Goal: Task Accomplishment & Management: Complete application form

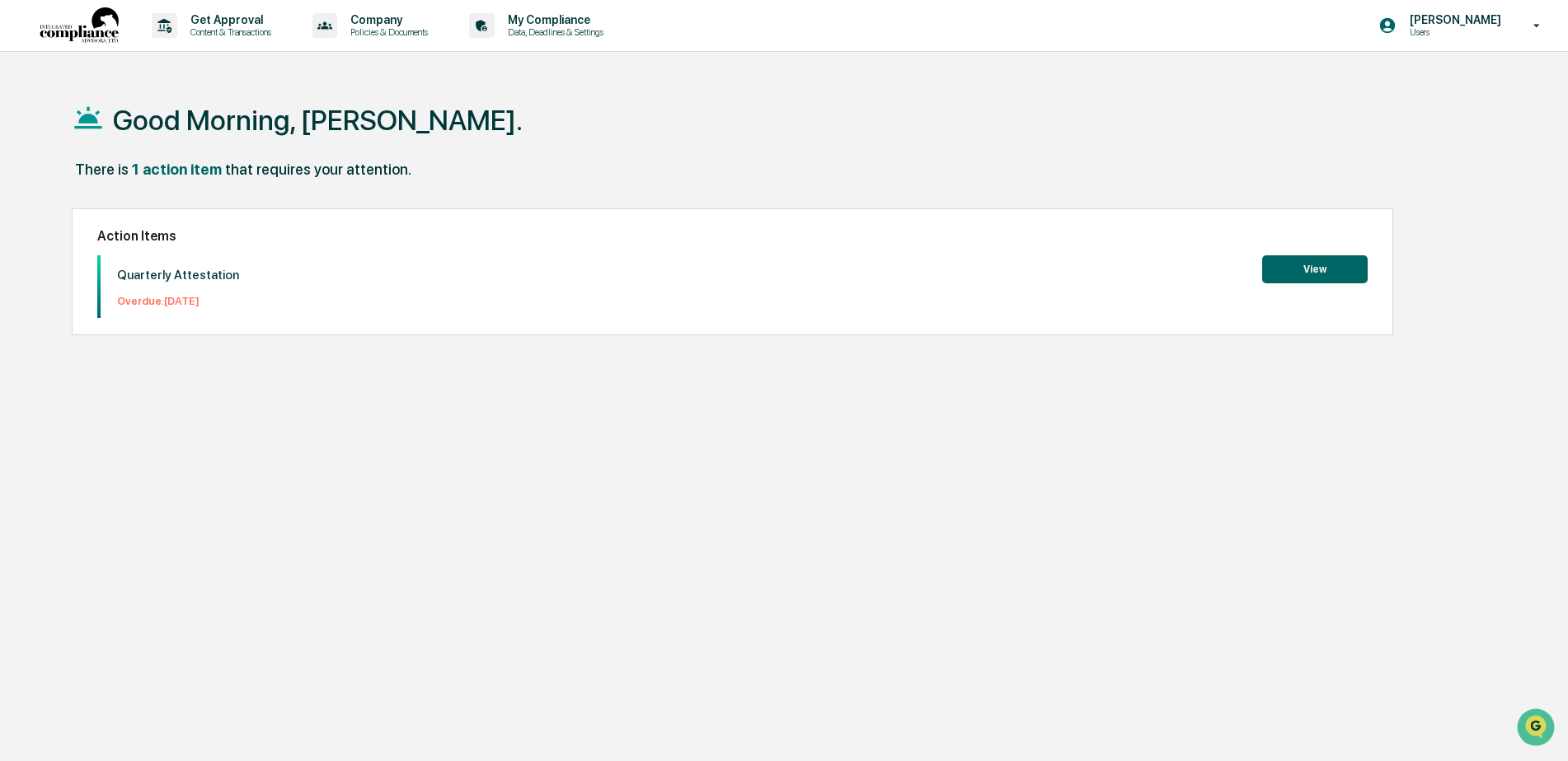
click at [1298, 265] on button "View" at bounding box center [1315, 269] width 106 height 28
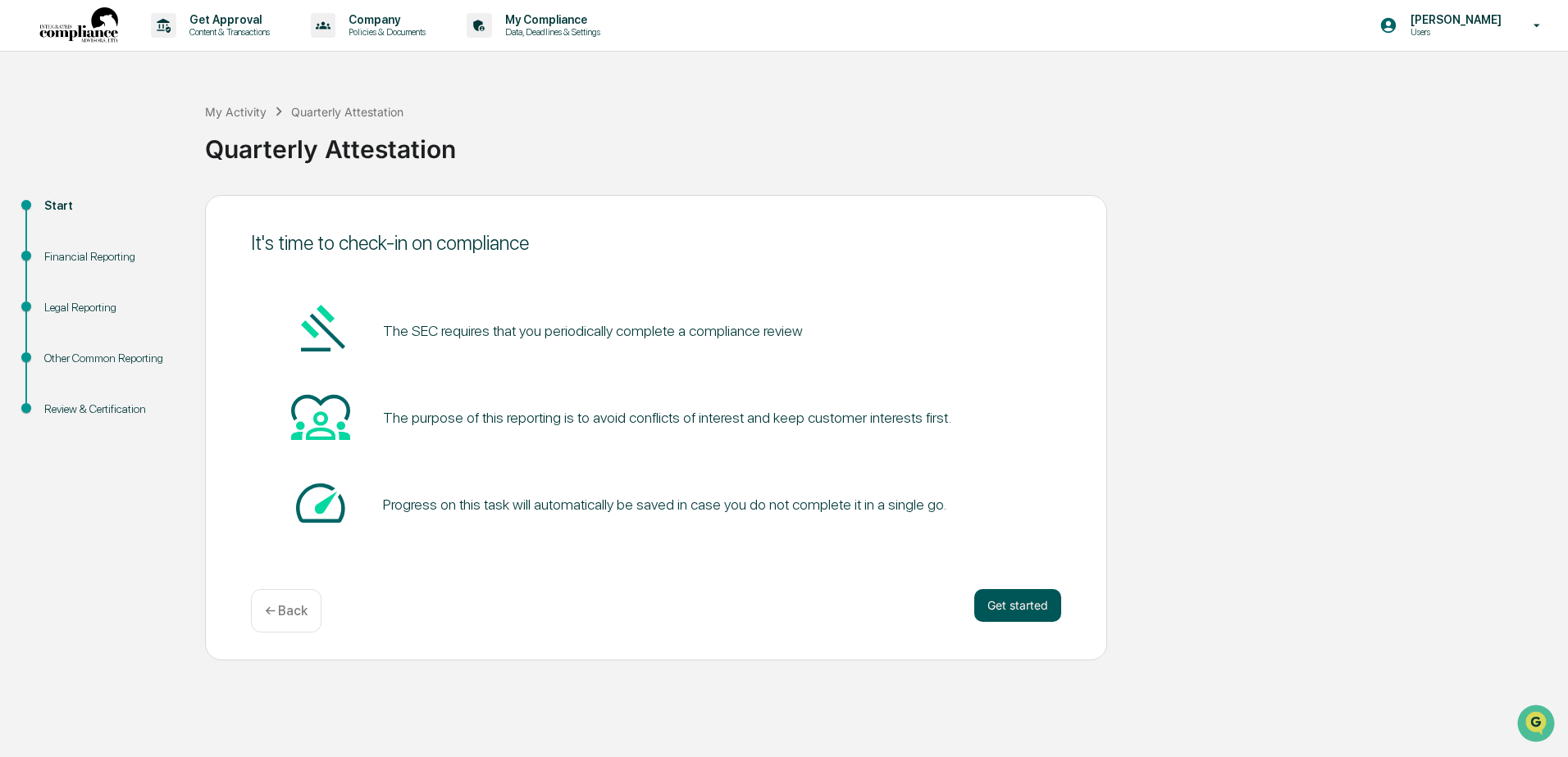
click at [1041, 599] on button "Get started" at bounding box center [1018, 606] width 87 height 32
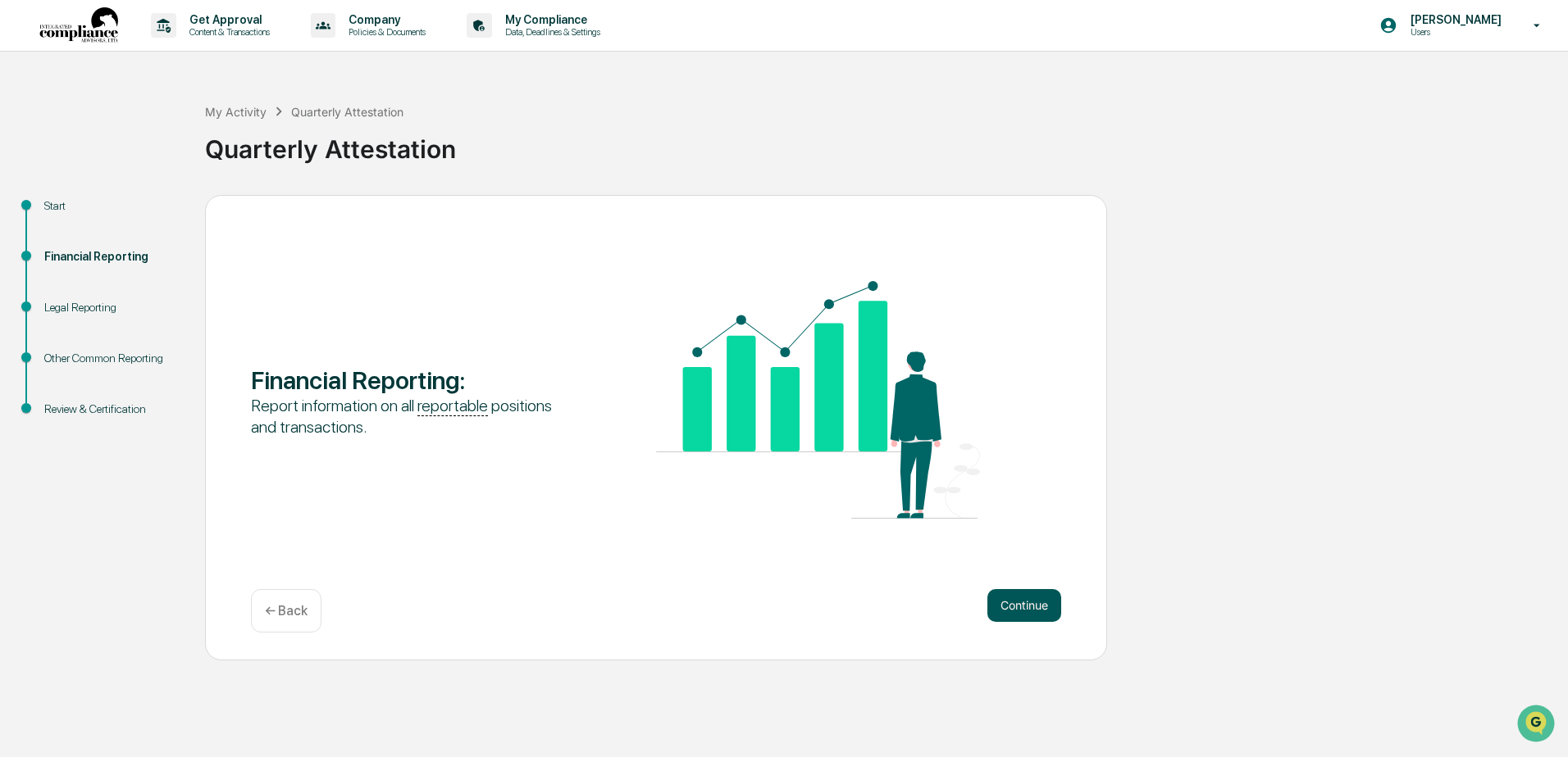
click at [1035, 600] on button "Continue" at bounding box center [1024, 606] width 74 height 32
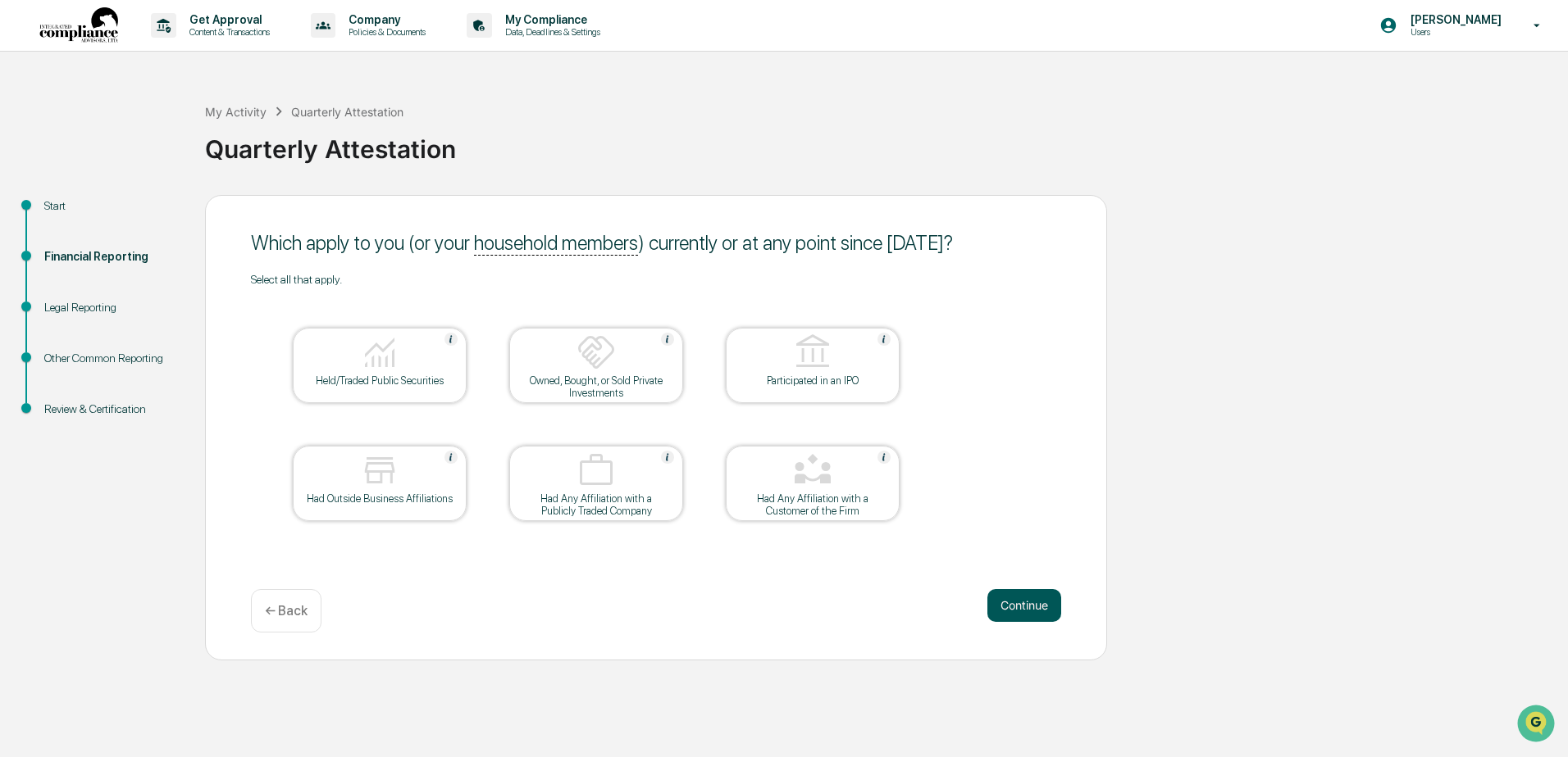
click at [1017, 603] on button "Continue" at bounding box center [1024, 606] width 74 height 32
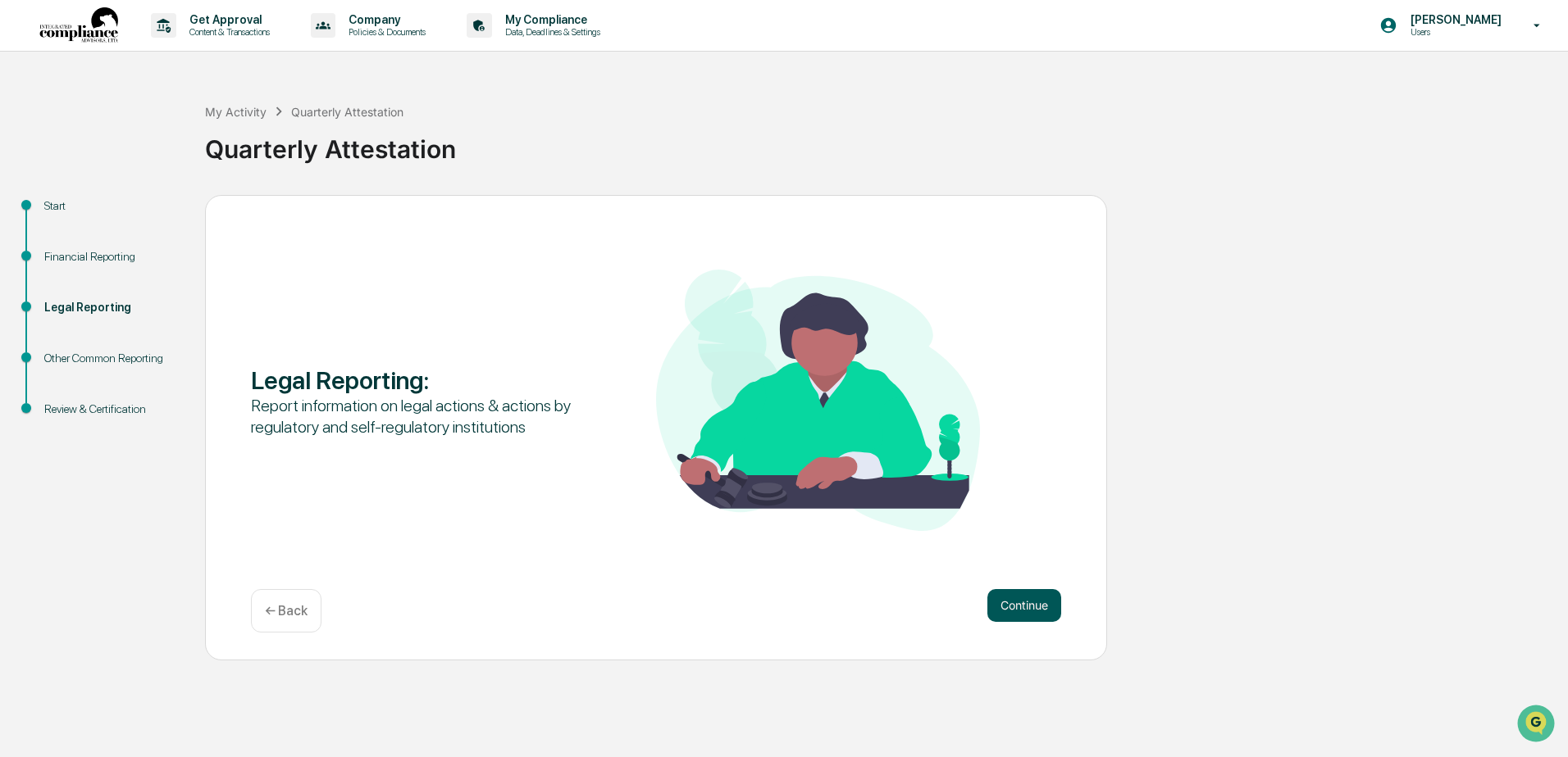
click at [1017, 602] on button "Continue" at bounding box center [1024, 606] width 74 height 32
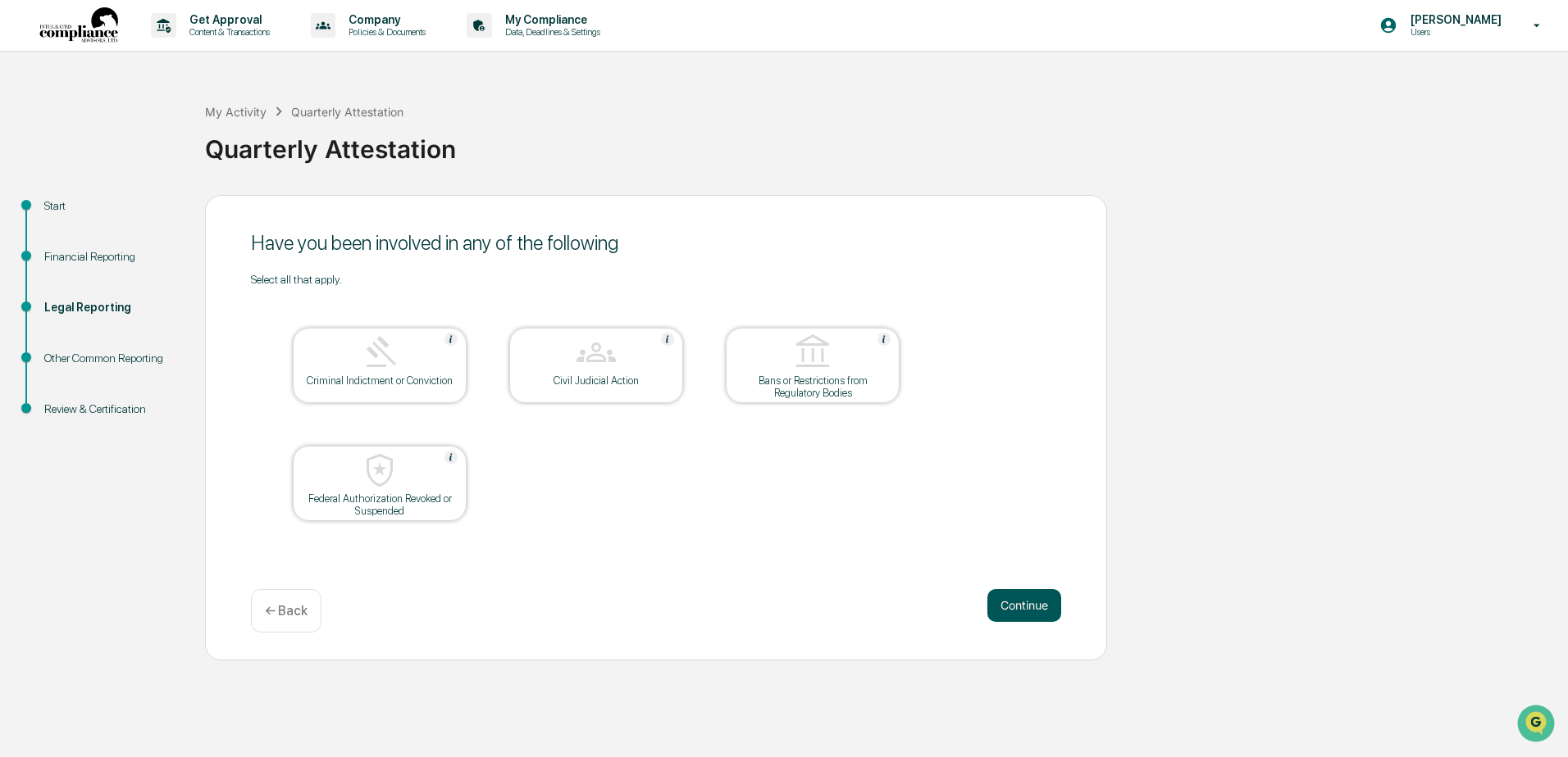
click at [1014, 600] on button "Continue" at bounding box center [1024, 606] width 74 height 32
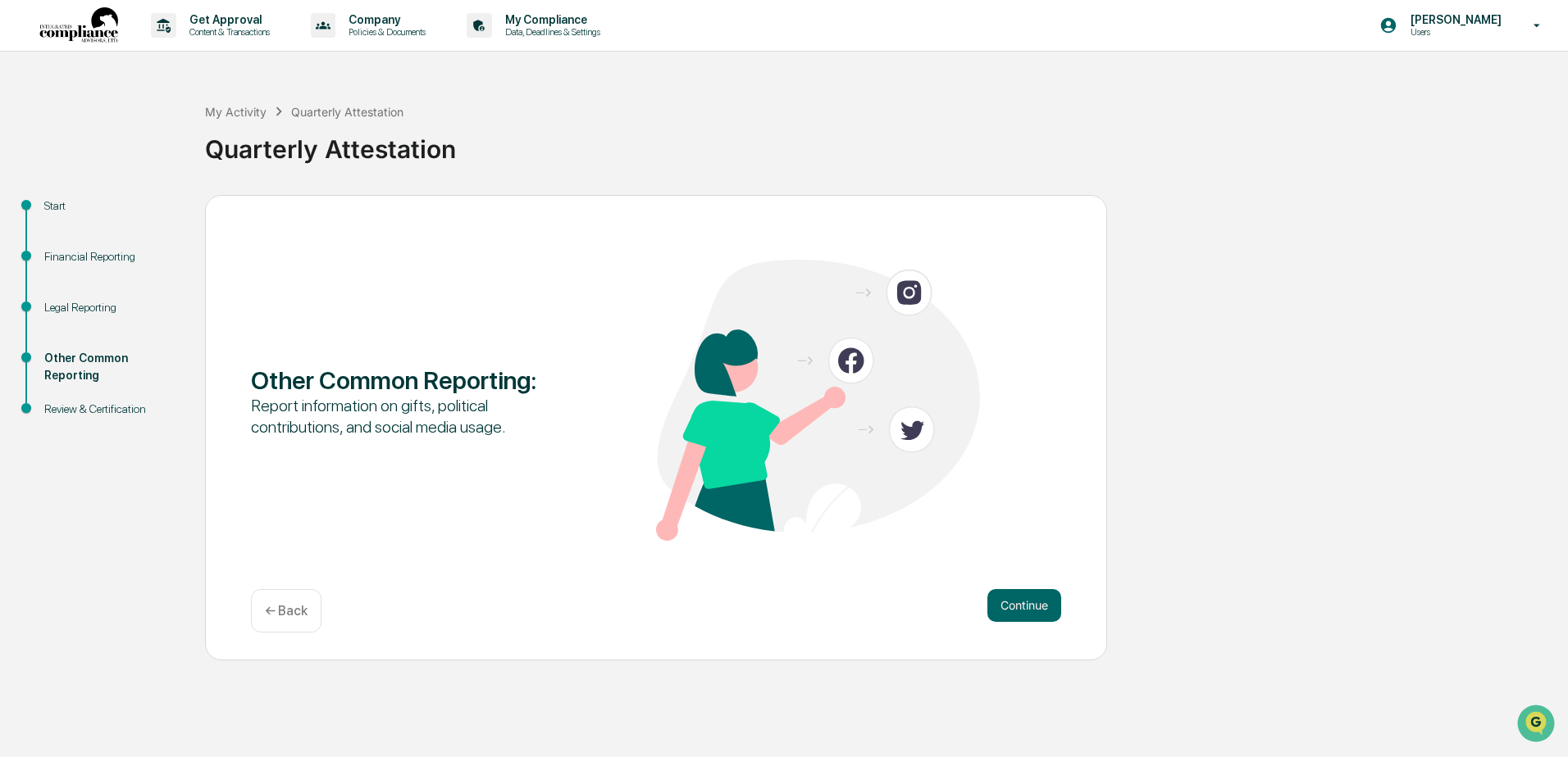
click at [1014, 600] on button "Continue" at bounding box center [1024, 606] width 74 height 32
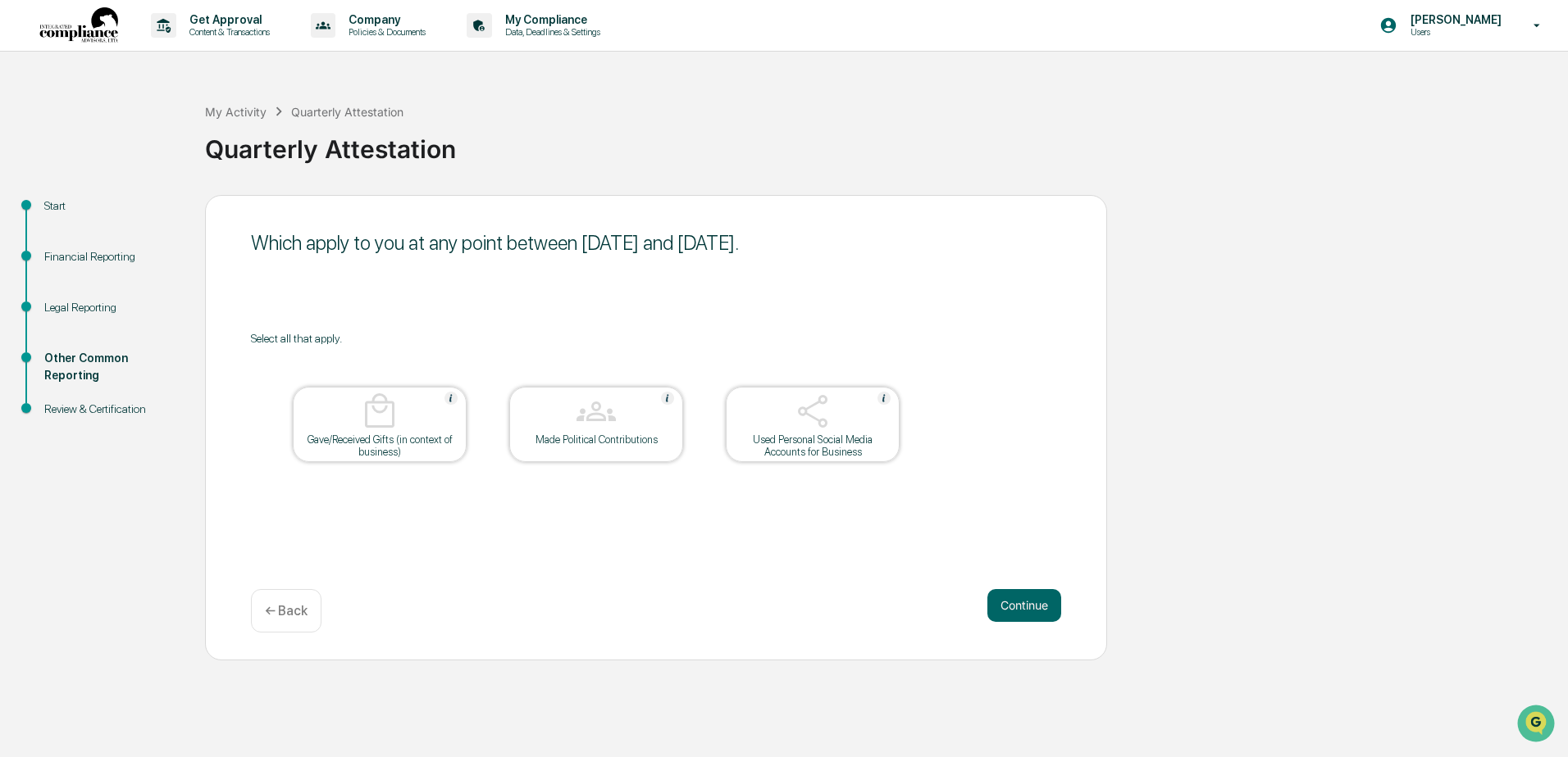
click at [1014, 599] on button "Continue" at bounding box center [1024, 606] width 74 height 32
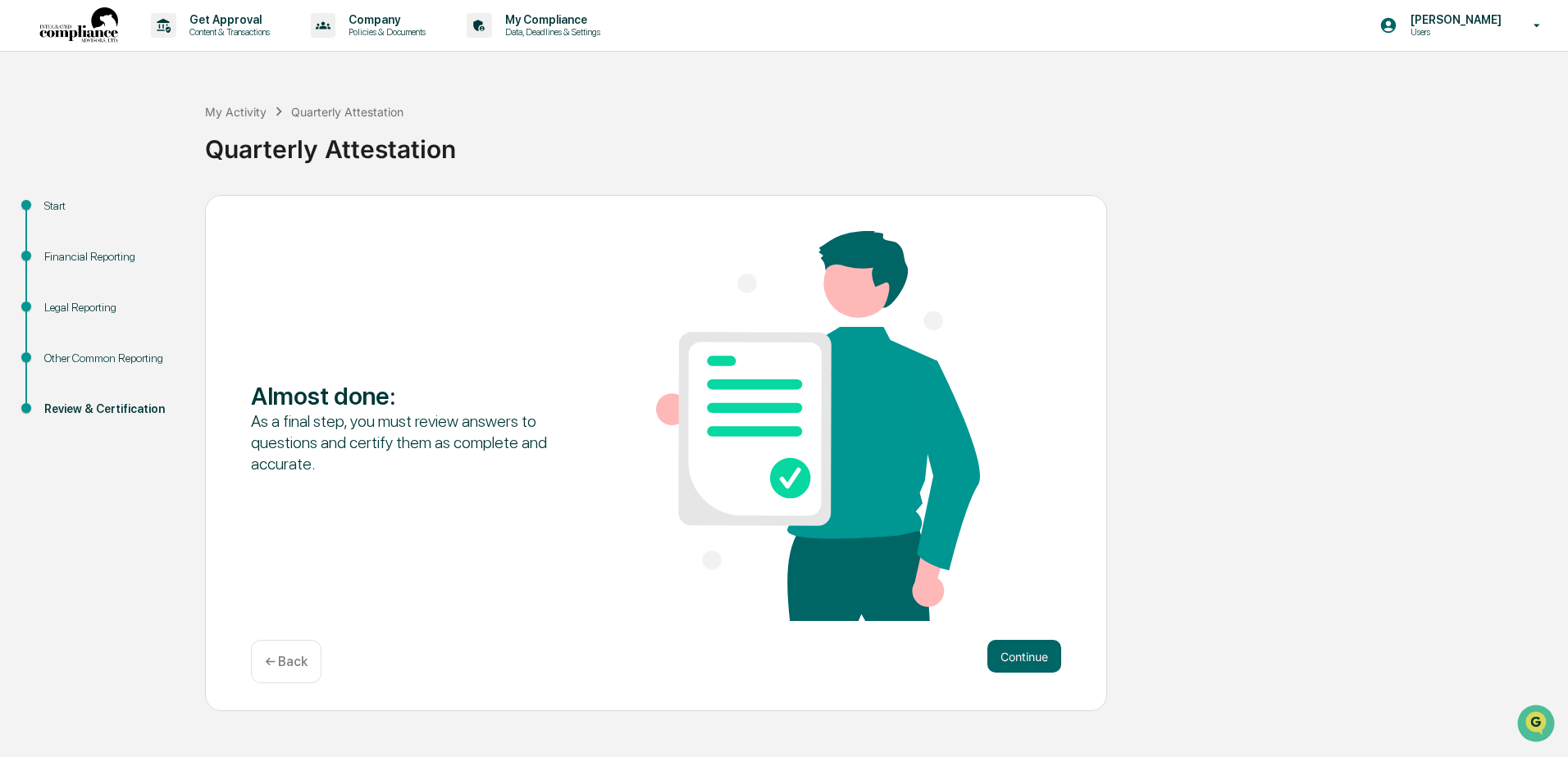
click at [1014, 599] on div "Almost done : As a final step, you must review answers to questions and certify…" at bounding box center [657, 428] width 811 height 394
click at [1024, 643] on button "Continue" at bounding box center [1024, 656] width 74 height 32
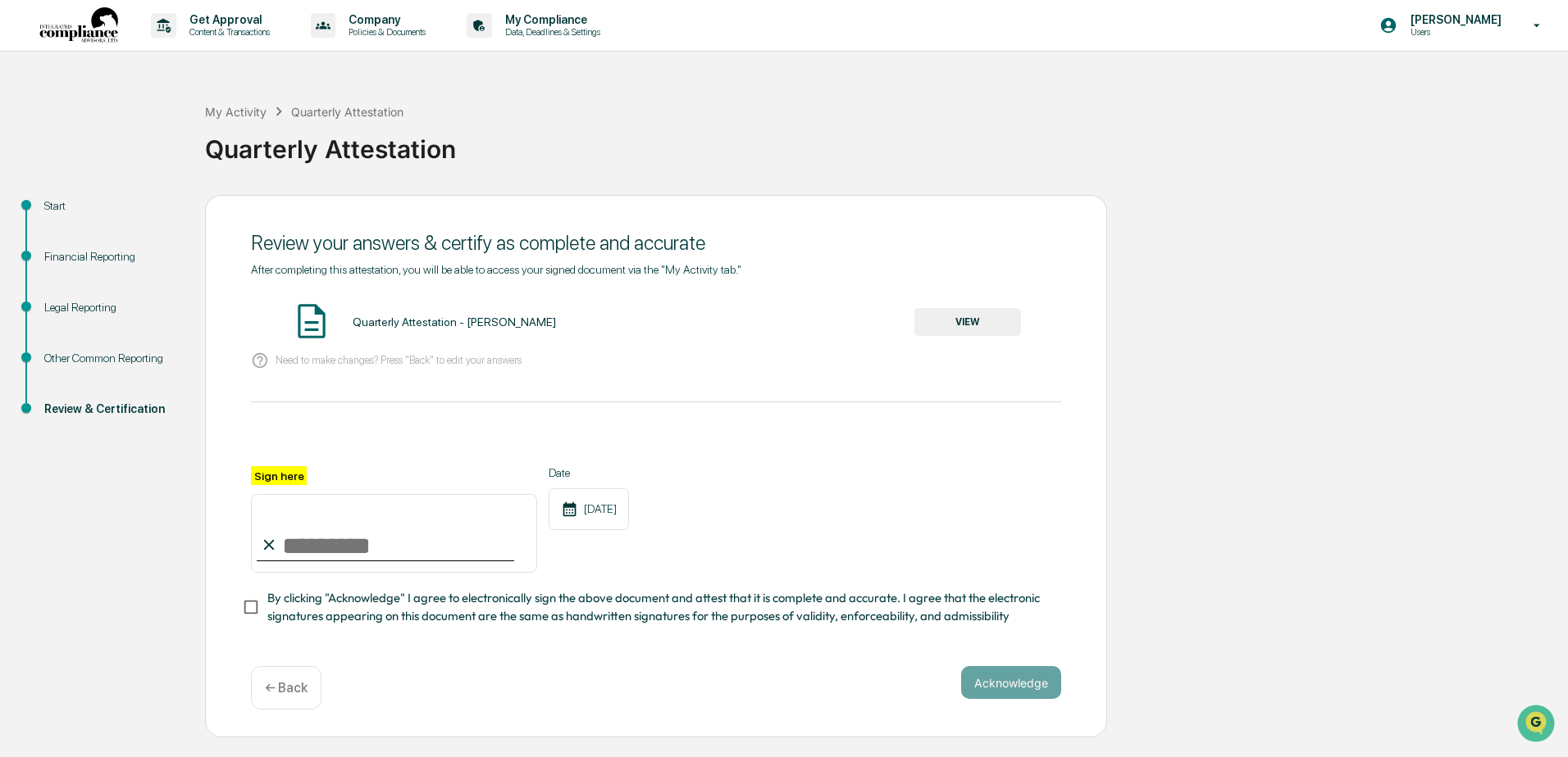
click at [332, 541] on input "Sign here" at bounding box center [394, 534] width 286 height 79
type input "**********"
click at [1029, 688] on button "Acknowledge" at bounding box center [1011, 683] width 100 height 32
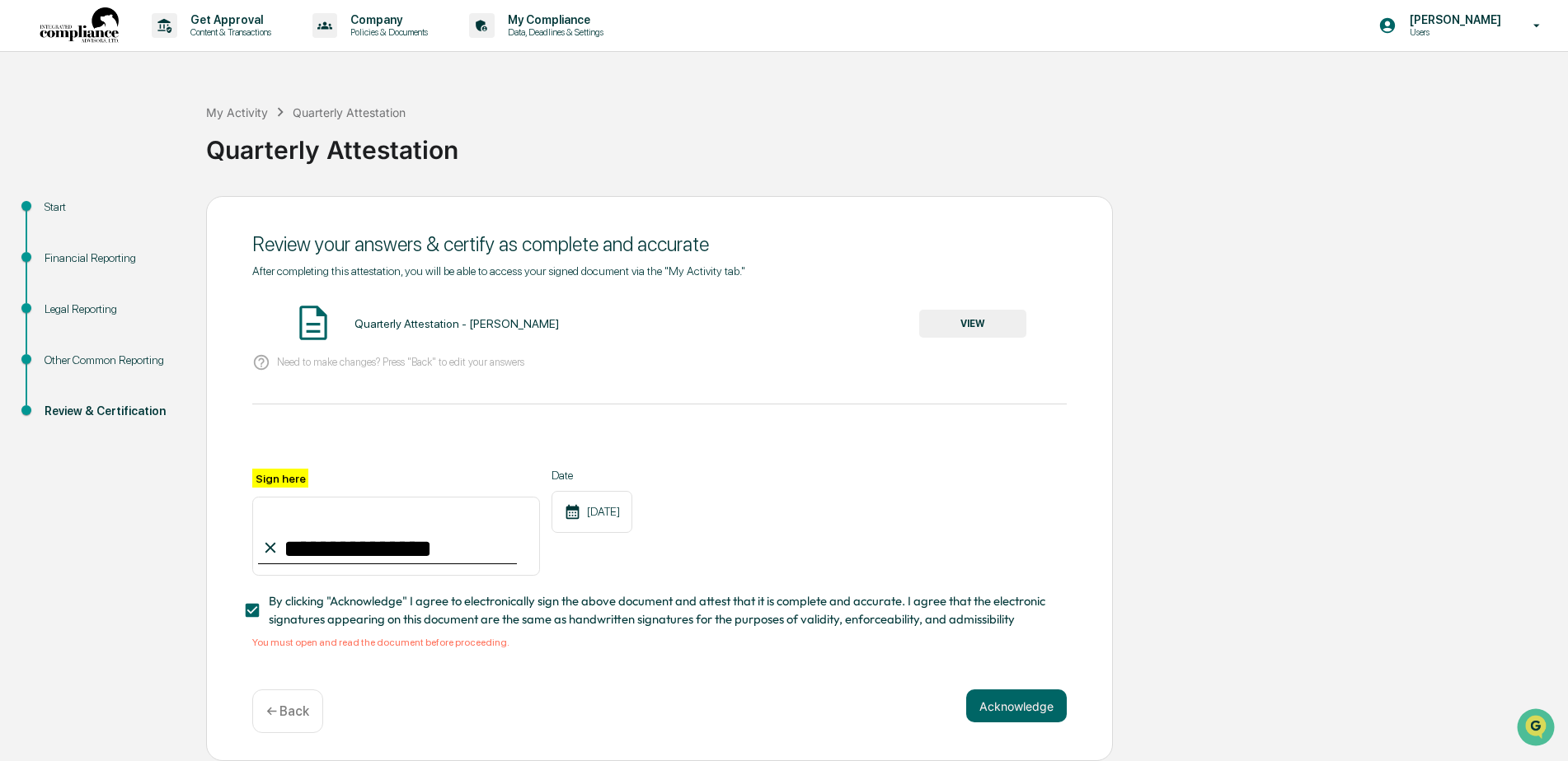
click at [411, 619] on span "By clicking "Acknowledge" I agree to electronically sign the above document and…" at bounding box center [661, 611] width 784 height 37
click at [985, 319] on button "VIEW" at bounding box center [973, 324] width 107 height 28
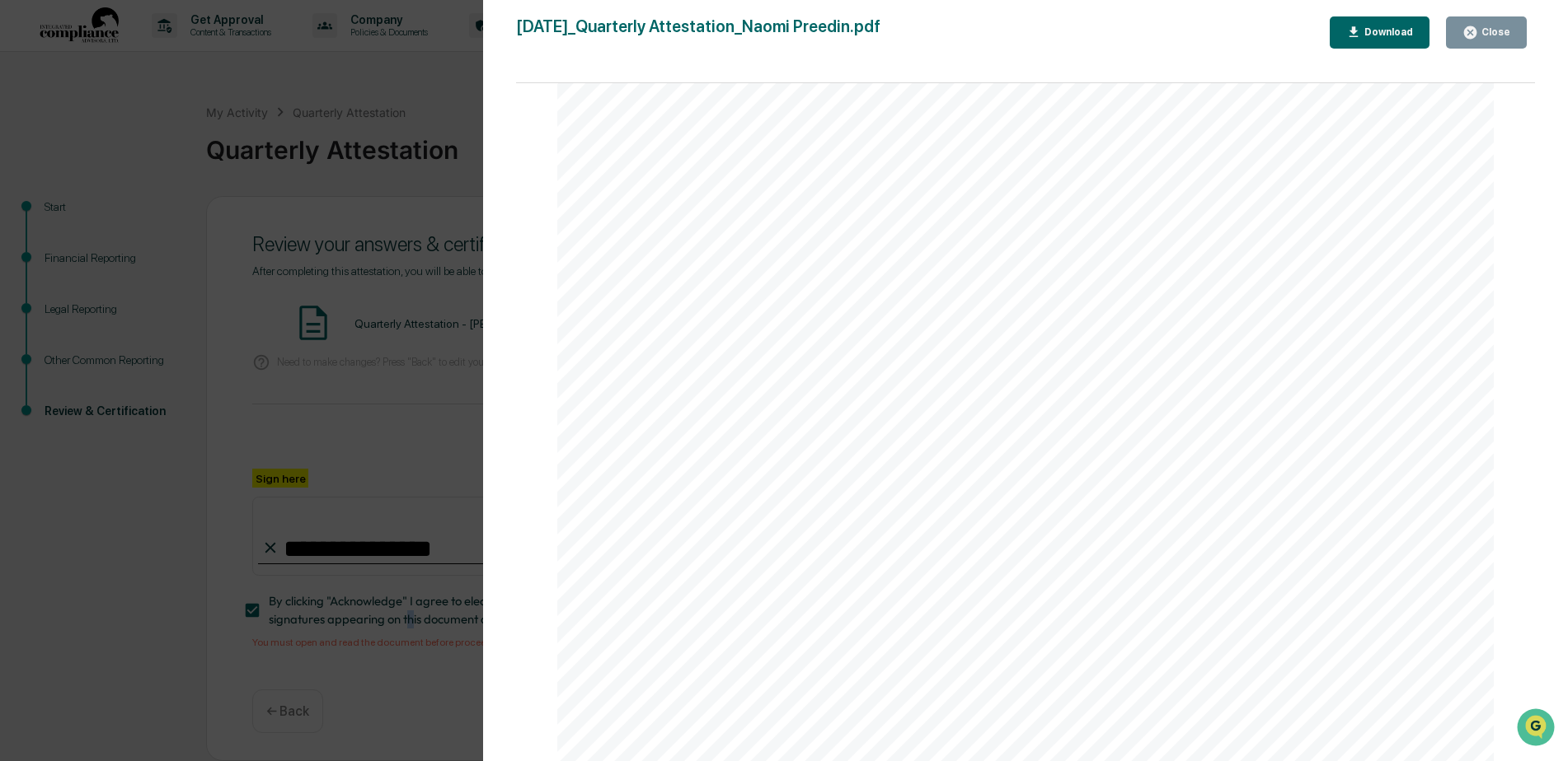
scroll to position [247, 0]
click at [1492, 30] on div "Close" at bounding box center [1493, 32] width 32 height 11
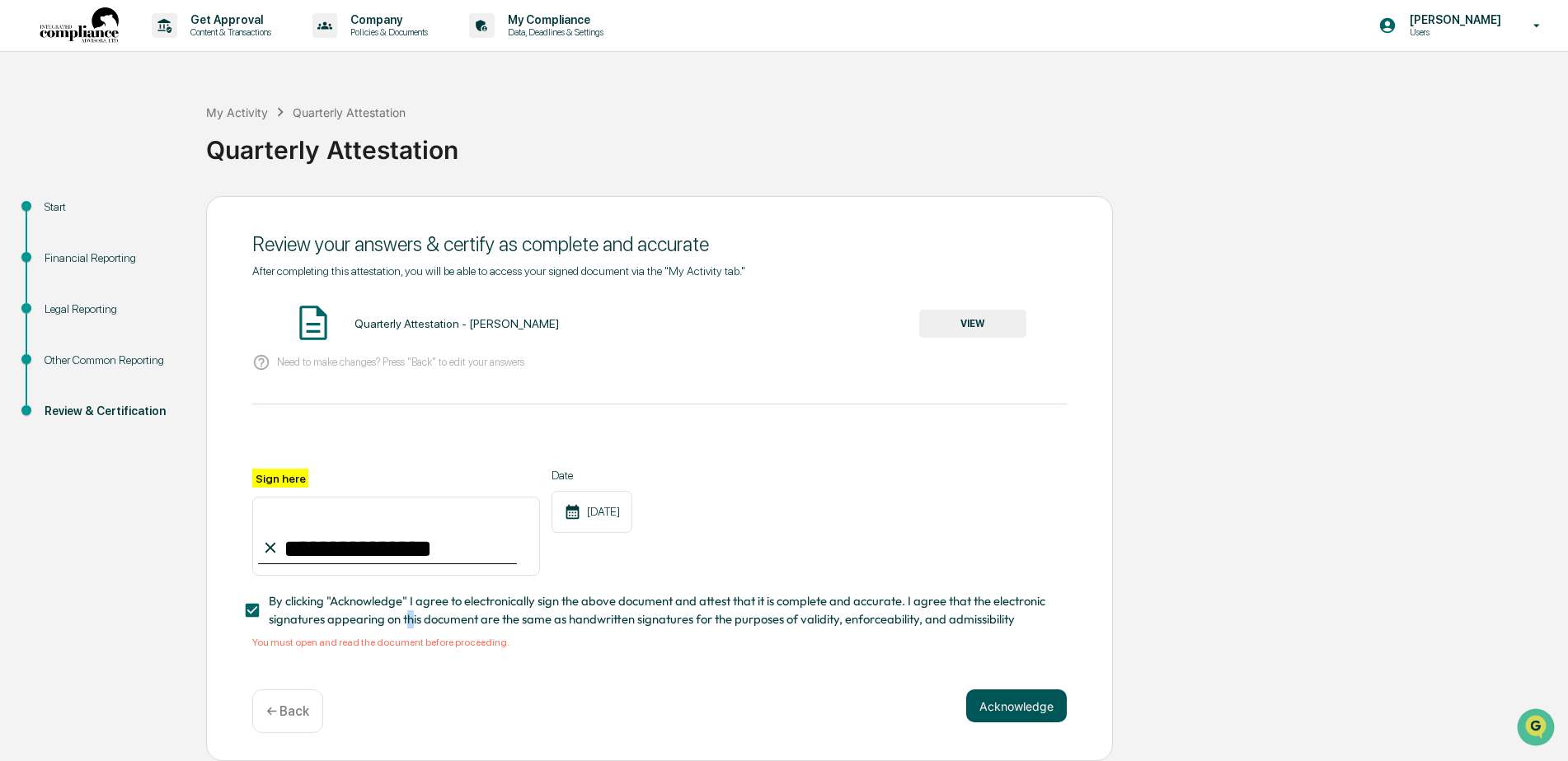
click at [1021, 709] on button "Acknowledge" at bounding box center [1016, 706] width 101 height 33
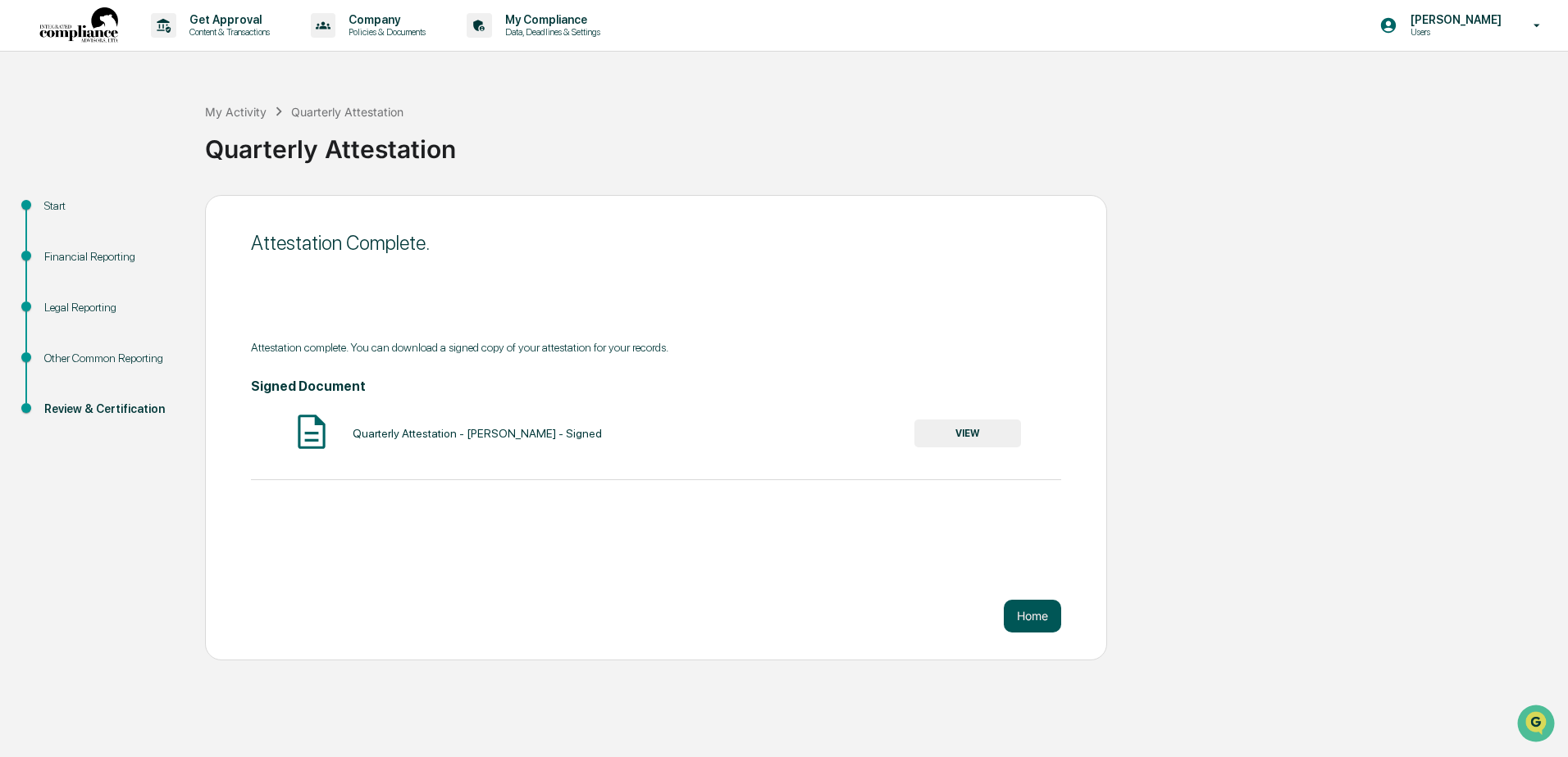
click at [1032, 618] on button "Home" at bounding box center [1032, 616] width 57 height 32
